Goal: Transaction & Acquisition: Purchase product/service

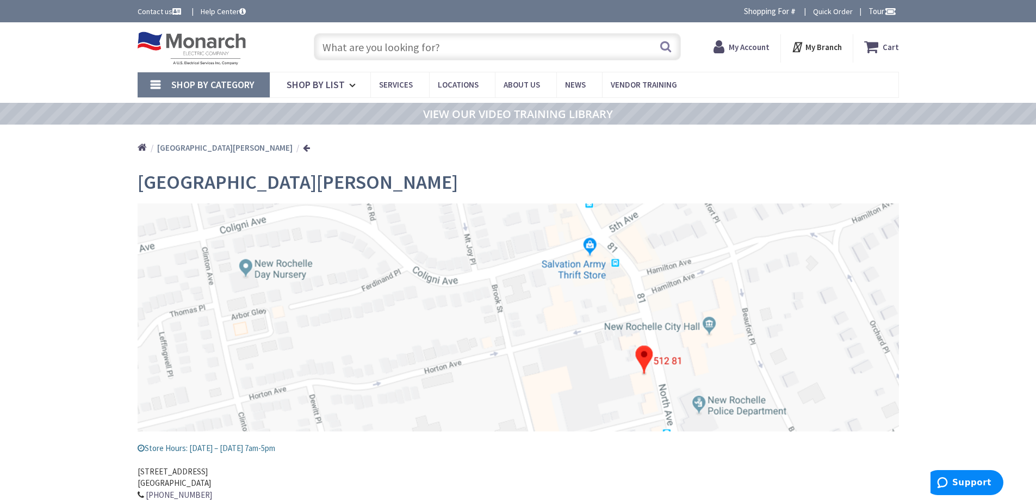
click at [739, 44] on strong "My Account" at bounding box center [749, 47] width 41 height 10
click at [448, 47] on input "text" at bounding box center [497, 46] width 367 height 27
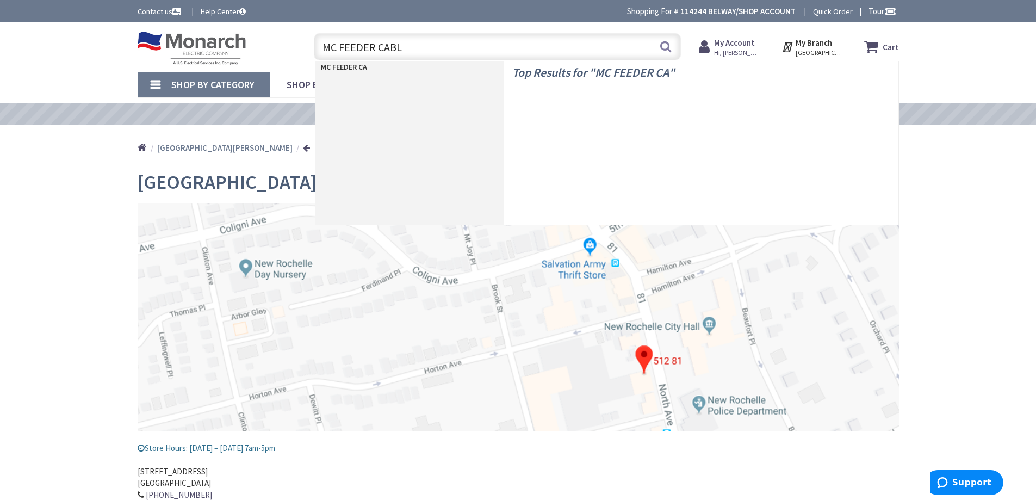
type input "MC FEEDER CABLE"
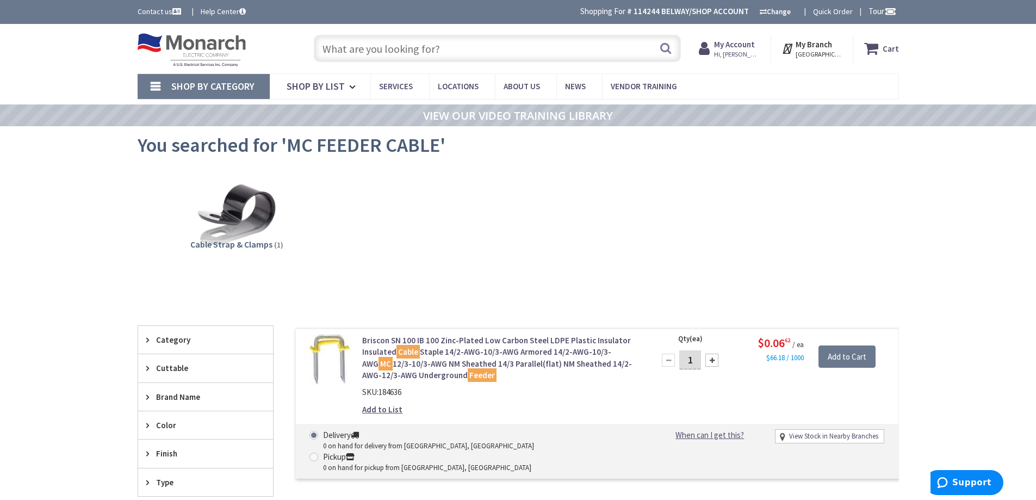
click at [461, 48] on input "text" at bounding box center [497, 48] width 367 height 27
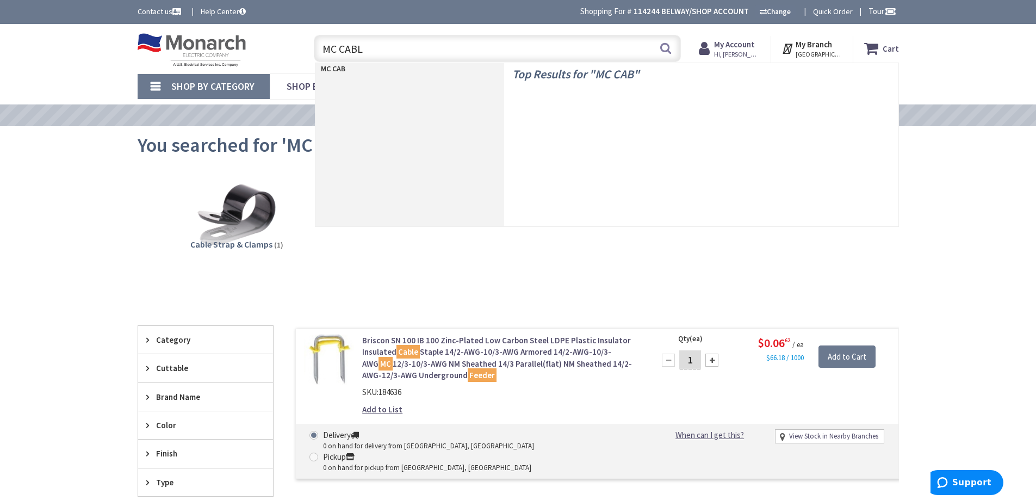
type input "MC CABLE"
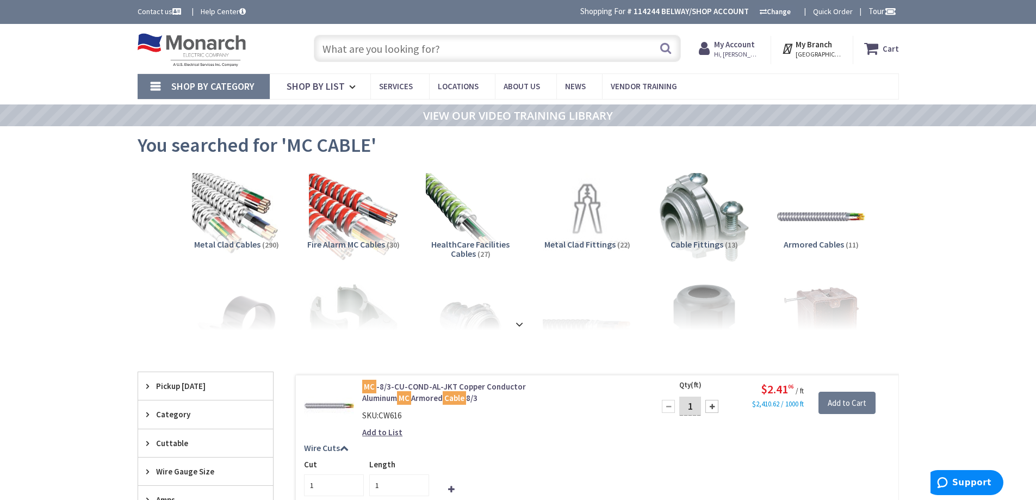
click at [448, 49] on input "text" at bounding box center [497, 48] width 367 height 27
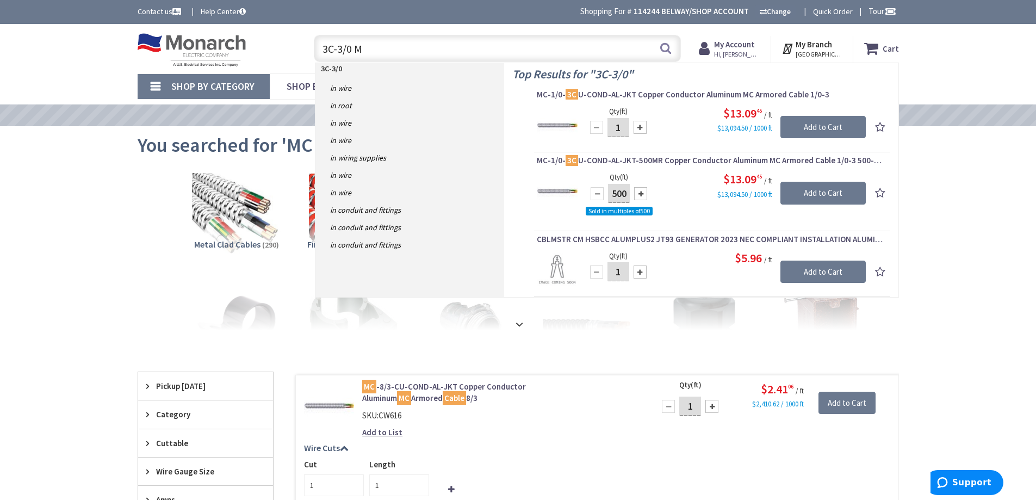
type input "3C-3/0 MC"
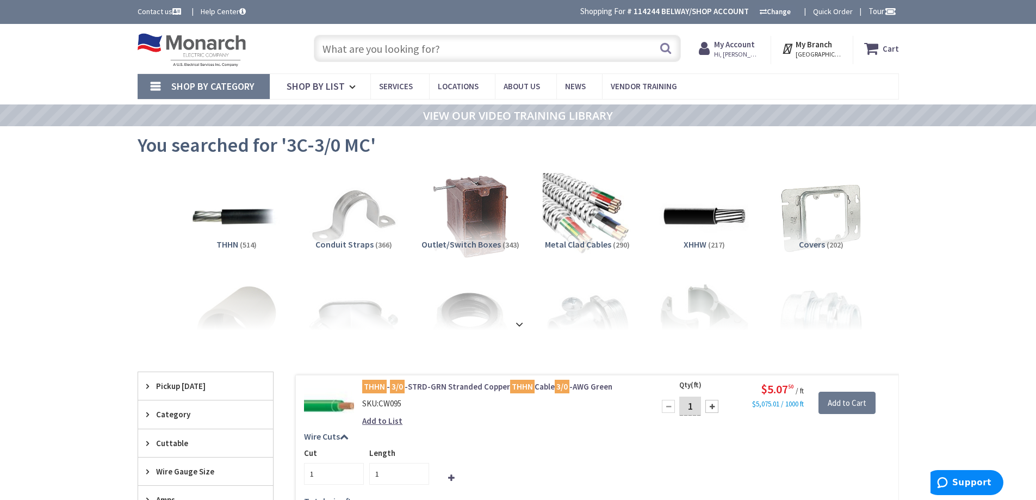
click at [453, 44] on input "text" at bounding box center [497, 48] width 367 height 27
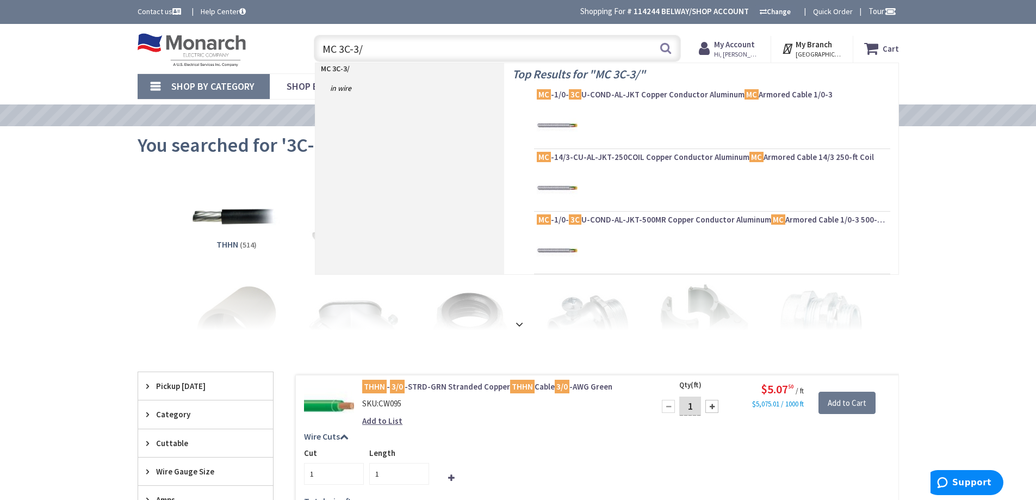
type input "MC 3C-3/0"
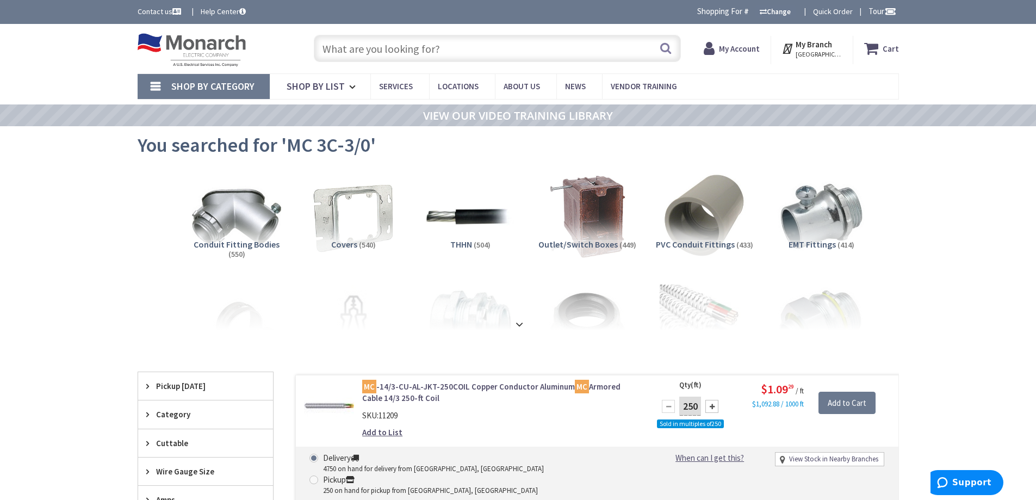
click at [444, 50] on input "text" at bounding box center [497, 48] width 367 height 27
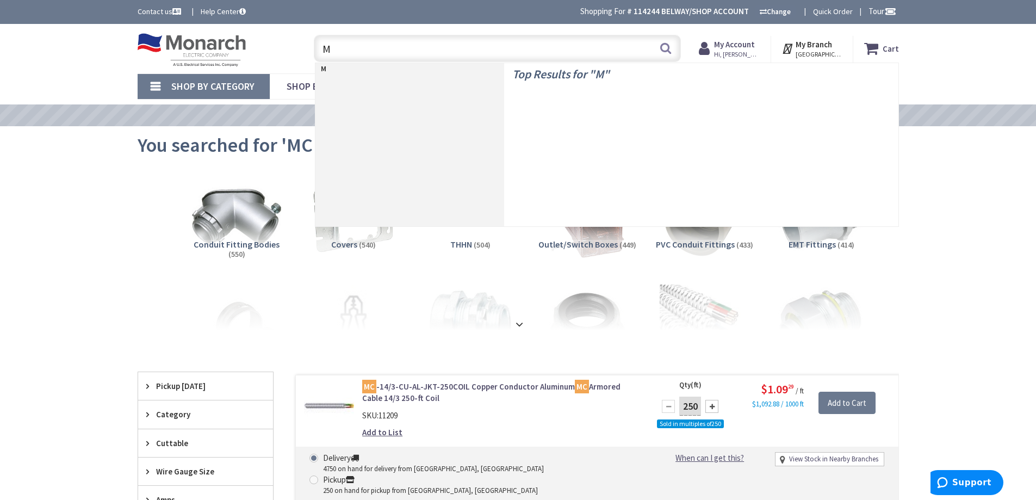
type input "MC"
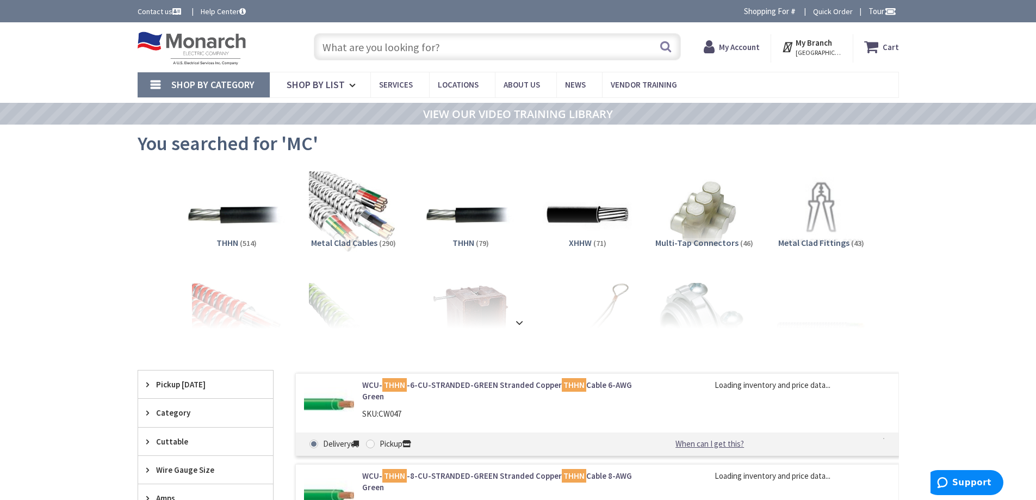
click at [356, 220] on img at bounding box center [354, 215] width 90 height 90
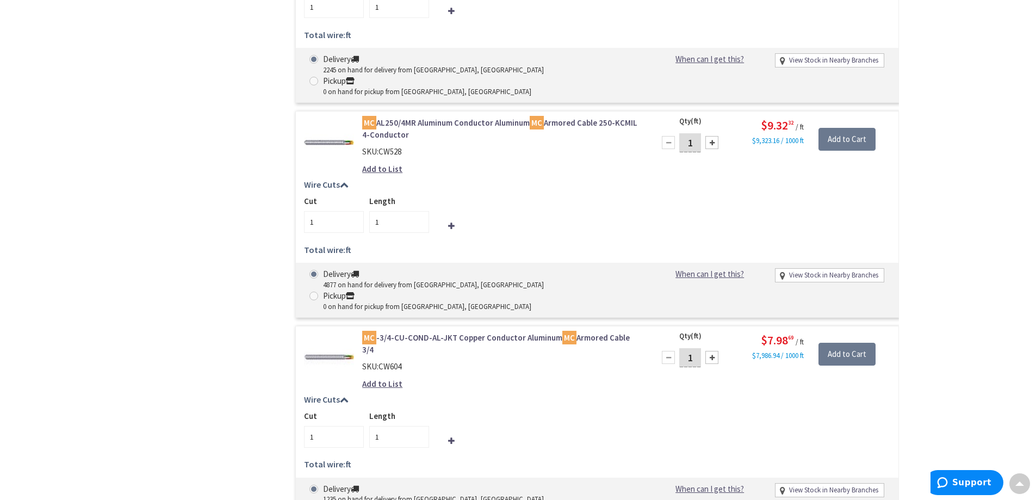
scroll to position [3453, 0]
